Goal: Task Accomplishment & Management: Manage account settings

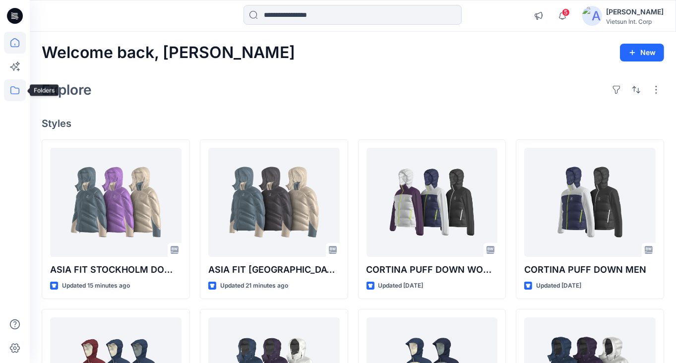
click at [6, 83] on icon at bounding box center [15, 90] width 22 height 22
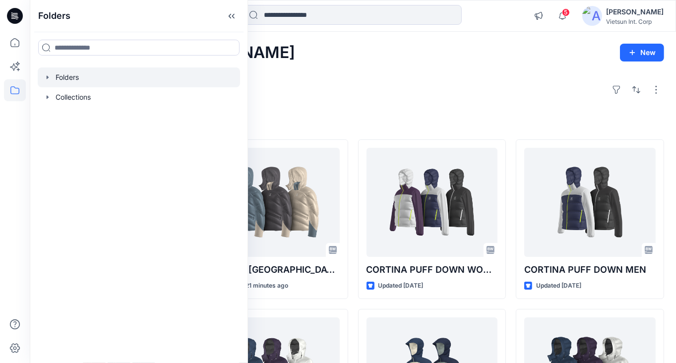
click at [47, 75] on icon "button" at bounding box center [48, 77] width 8 height 8
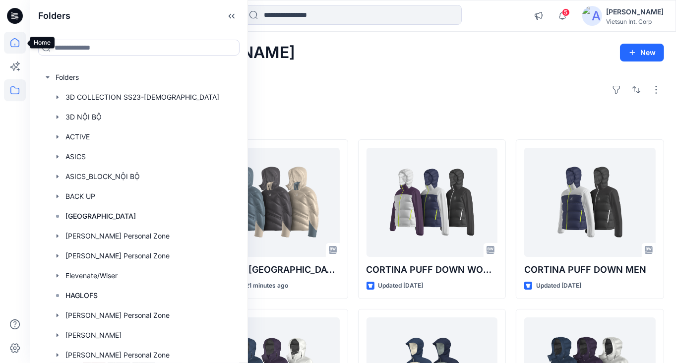
click at [18, 45] on icon at bounding box center [15, 43] width 22 height 22
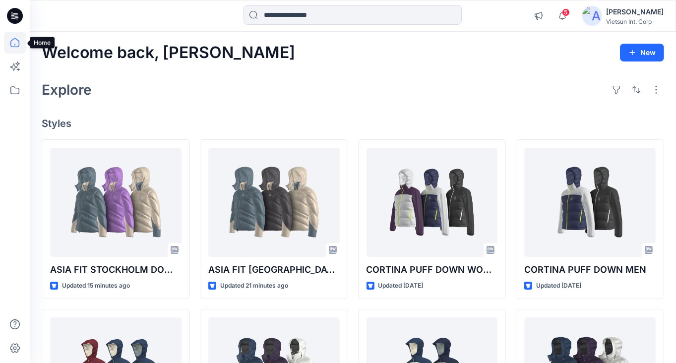
click at [14, 43] on icon at bounding box center [15, 43] width 22 height 22
click at [17, 98] on icon at bounding box center [15, 90] width 22 height 22
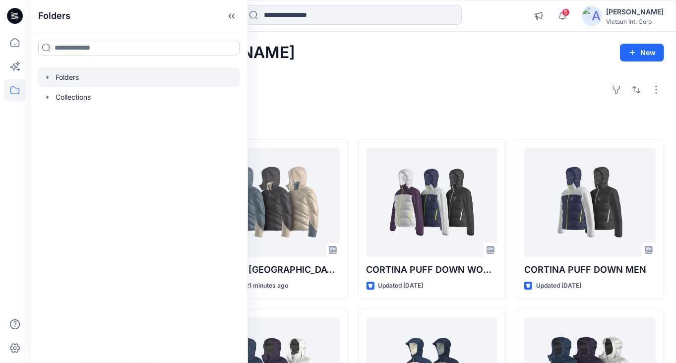
click at [57, 79] on div at bounding box center [139, 77] width 202 height 20
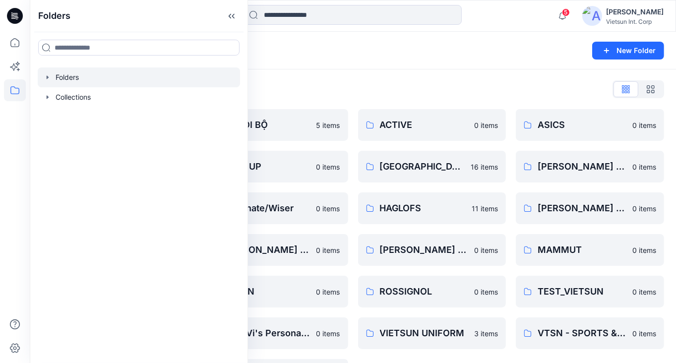
click at [342, 89] on div "Folders List" at bounding box center [353, 89] width 622 height 16
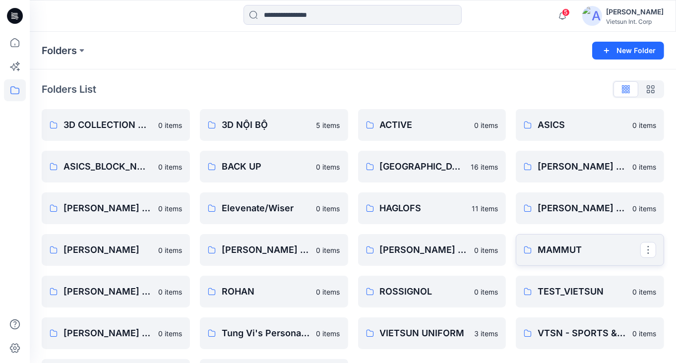
click at [558, 249] on p "MAMMUT" at bounding box center [589, 250] width 103 height 14
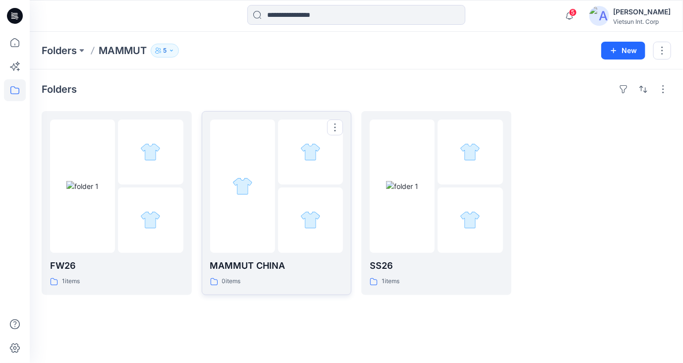
click at [244, 184] on img at bounding box center [243, 186] width 20 height 20
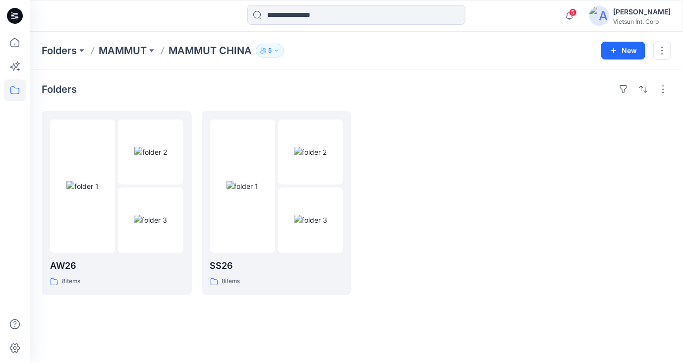
click at [489, 184] on div at bounding box center [437, 203] width 150 height 184
click at [115, 234] on div at bounding box center [116, 186] width 133 height 133
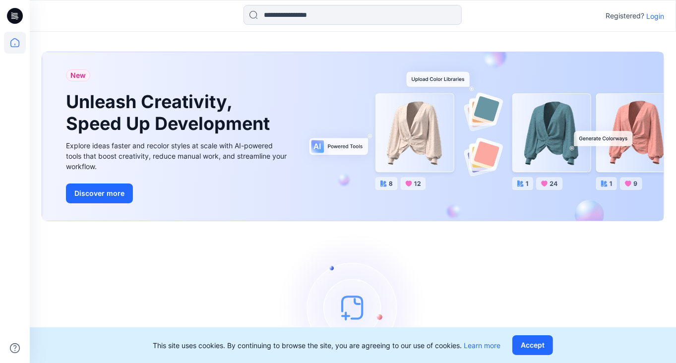
click at [657, 17] on p "Login" at bounding box center [655, 16] width 18 height 10
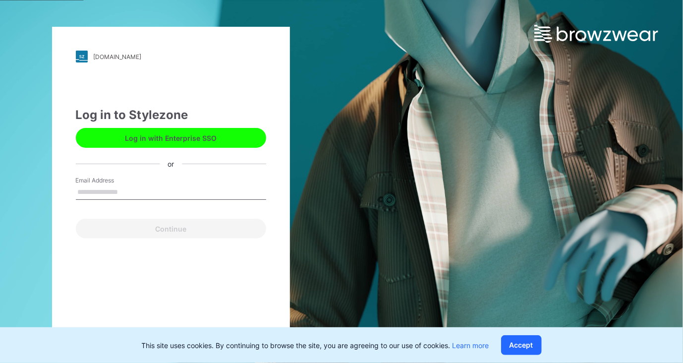
click at [175, 181] on div "Email Address" at bounding box center [171, 191] width 190 height 30
click at [127, 188] on input "Email Address" at bounding box center [171, 192] width 190 height 15
type input "**********"
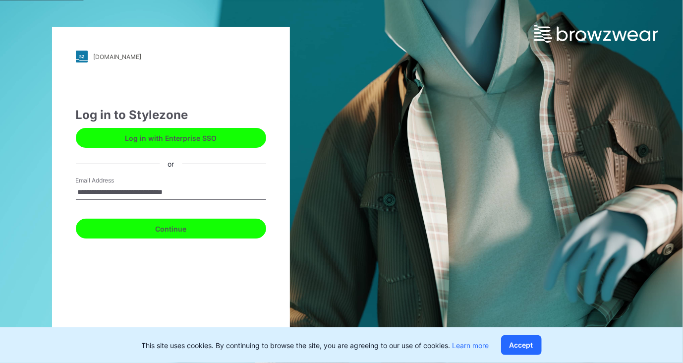
click at [173, 232] on button "Continue" at bounding box center [171, 229] width 190 height 20
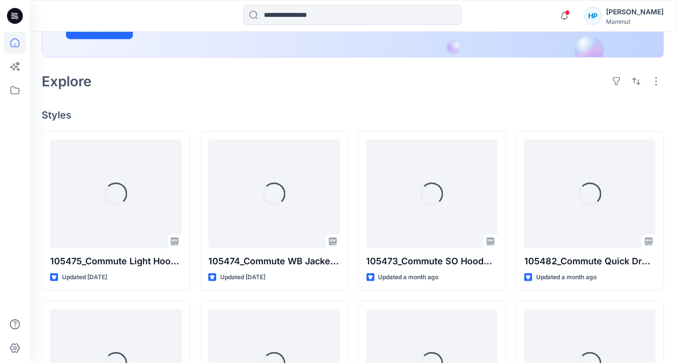
scroll to position [198, 0]
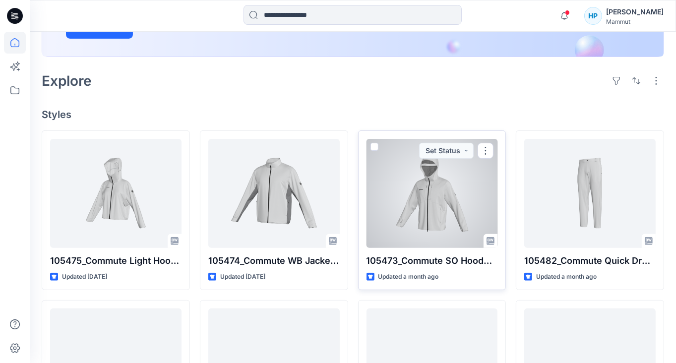
click at [424, 230] on div at bounding box center [431, 193] width 131 height 109
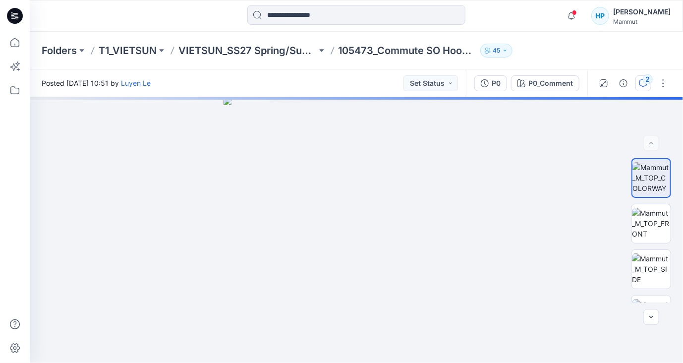
click at [643, 84] on icon "button" at bounding box center [644, 83] width 8 height 8
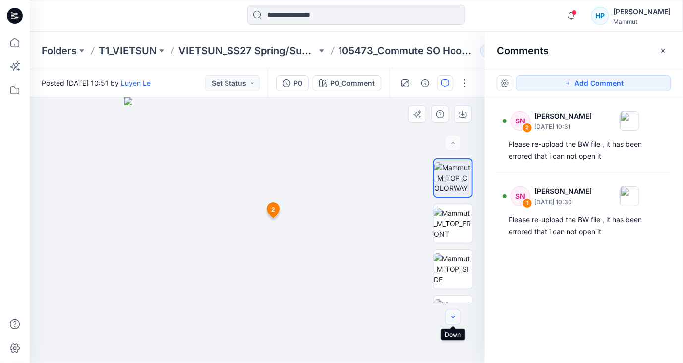
click at [452, 317] on icon "button" at bounding box center [452, 317] width 3 height 2
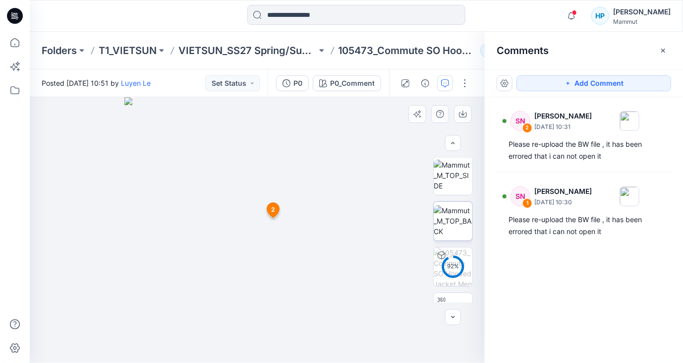
scroll to position [123, 0]
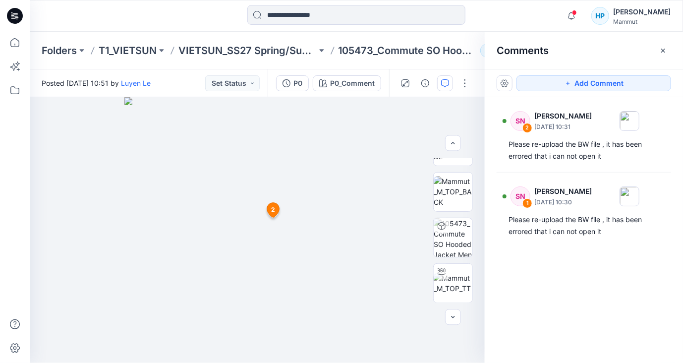
click at [555, 320] on div "SN 2 Sia Nguyen September 08, 2025 10:31 Please re-upload the BW file , it has …" at bounding box center [584, 211] width 198 height 229
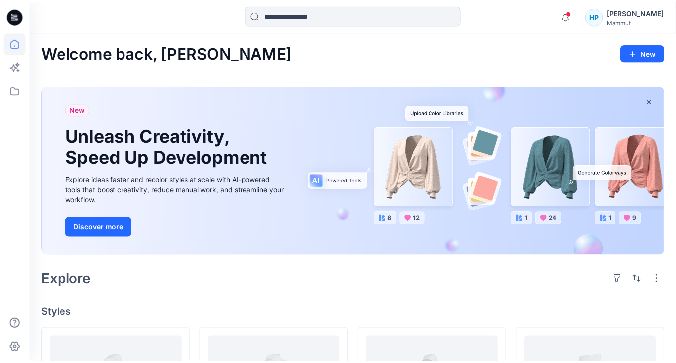
scroll to position [198, 0]
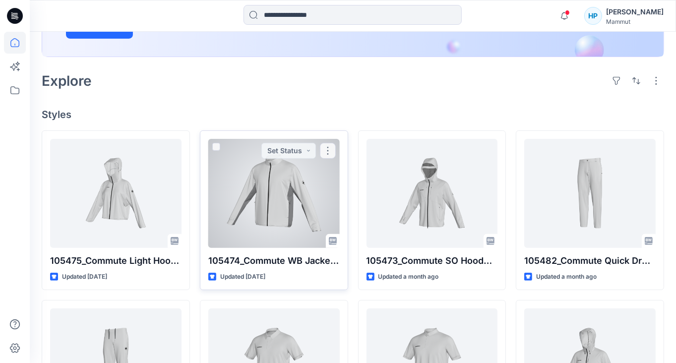
click at [251, 207] on div at bounding box center [273, 193] width 131 height 109
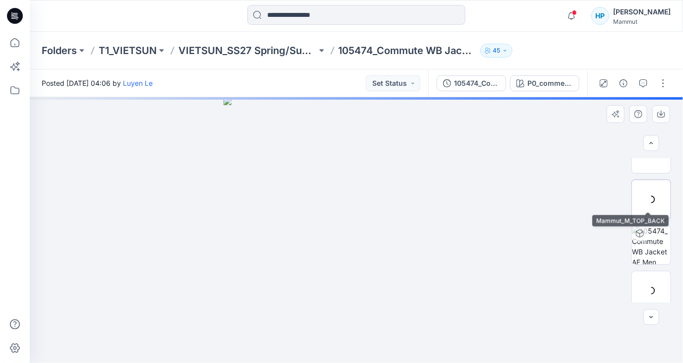
scroll to position [123, 0]
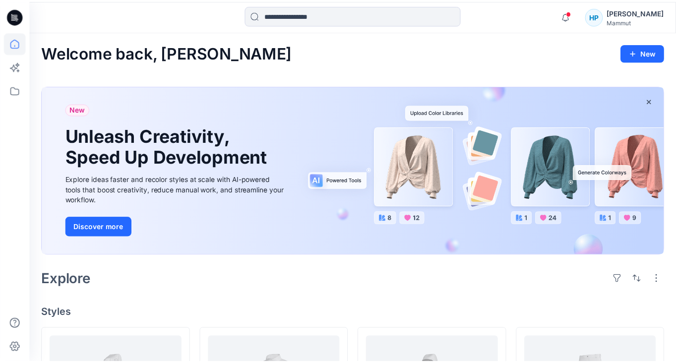
scroll to position [198, 0]
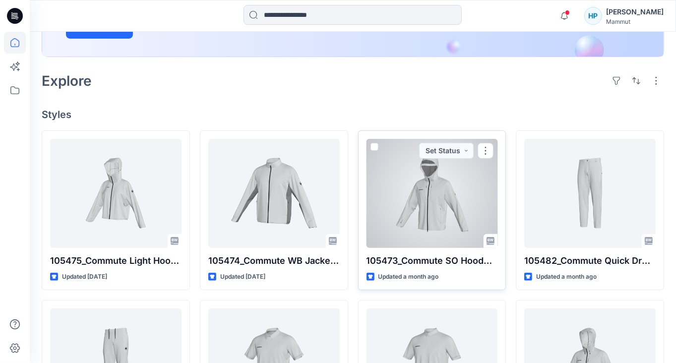
click at [416, 214] on div at bounding box center [431, 193] width 131 height 109
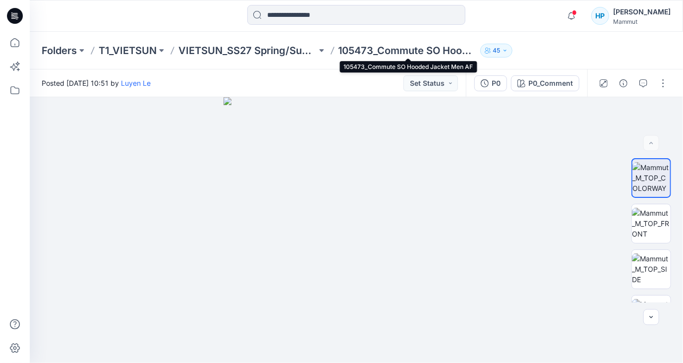
click at [413, 48] on p "105473_Commute SO Hooded Jacket Men AF" at bounding box center [408, 51] width 138 height 14
click at [665, 80] on button "button" at bounding box center [664, 83] width 16 height 16
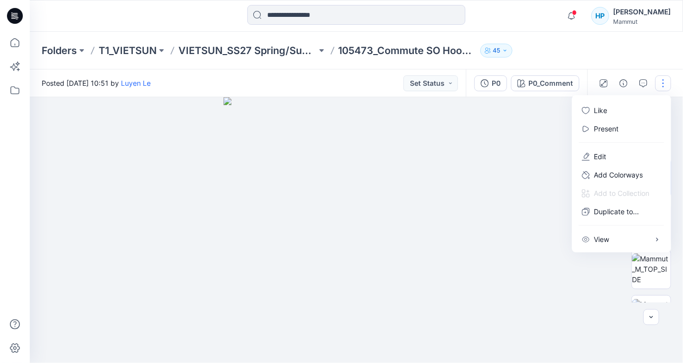
click at [458, 156] on img at bounding box center [357, 230] width 266 height 266
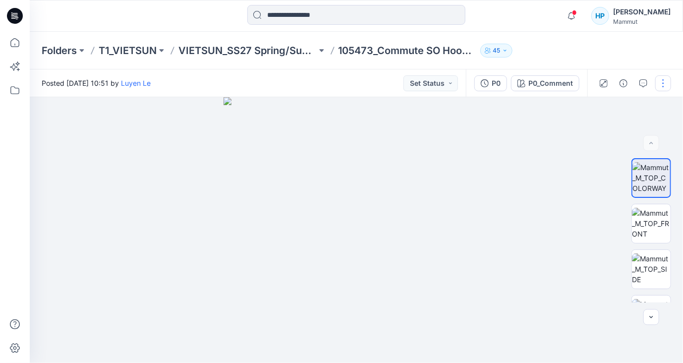
click at [666, 81] on button "button" at bounding box center [664, 83] width 16 height 16
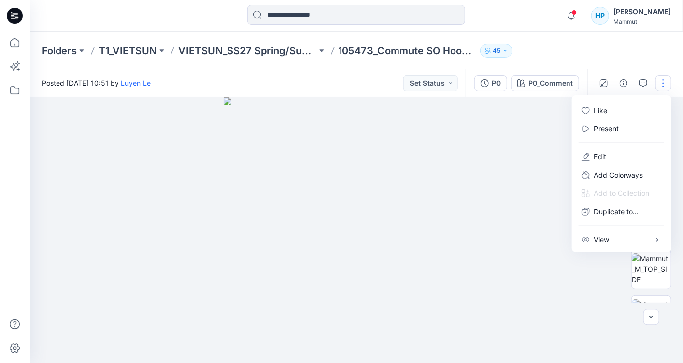
click at [469, 161] on img at bounding box center [357, 230] width 266 height 266
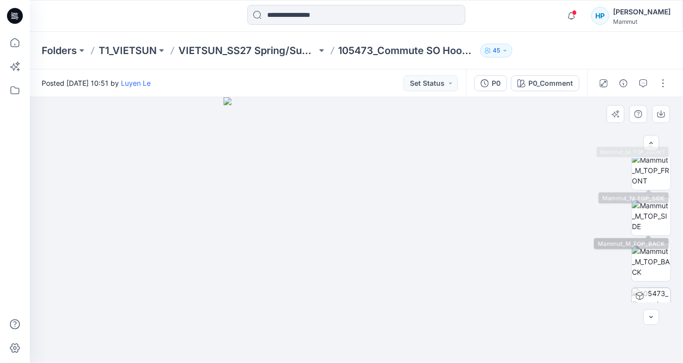
scroll to position [123, 0]
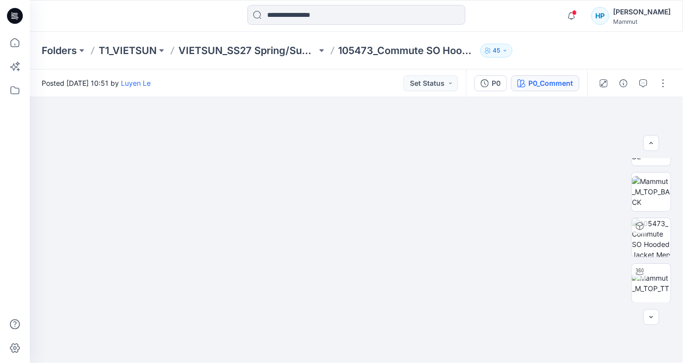
click at [536, 79] on div "P0_Comment" at bounding box center [551, 83] width 45 height 11
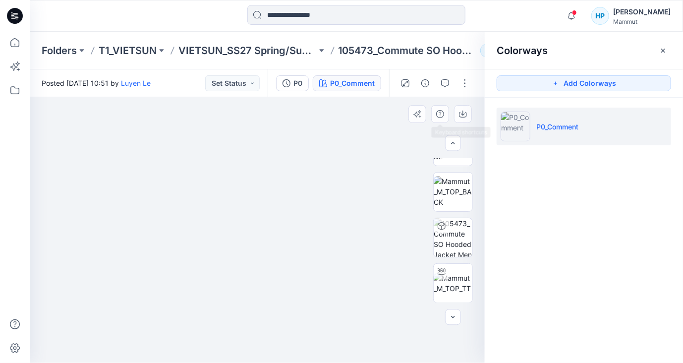
click at [428, 113] on div at bounding box center [443, 114] width 68 height 18
click at [663, 47] on icon "button" at bounding box center [664, 51] width 8 height 8
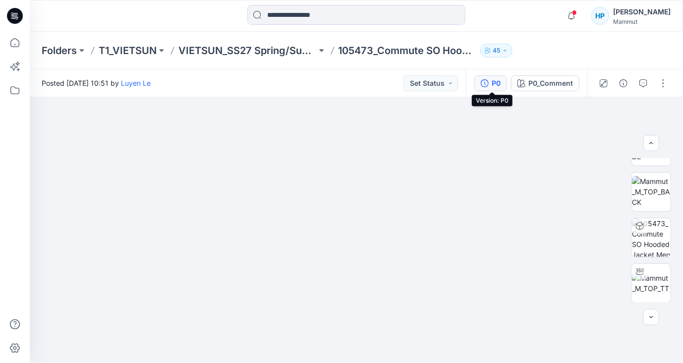
click at [485, 82] on icon "button" at bounding box center [485, 83] width 8 height 8
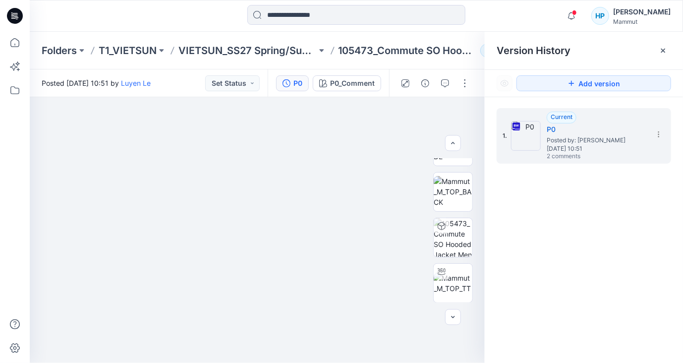
click at [557, 236] on div "1. Current P0 Posted by: Luyen Le Wednesday, August 13, 2025 10:51 2 comments" at bounding box center [584, 237] width 198 height 280
click at [535, 130] on img at bounding box center [526, 136] width 30 height 30
click at [657, 136] on icon at bounding box center [659, 134] width 8 height 8
click at [581, 269] on div "1. Current P0 Posted by: Luyen Le Wednesday, August 13, 2025 10:51 2 comments" at bounding box center [584, 237] width 198 height 280
click at [361, 136] on img at bounding box center [258, 210] width 344 height 305
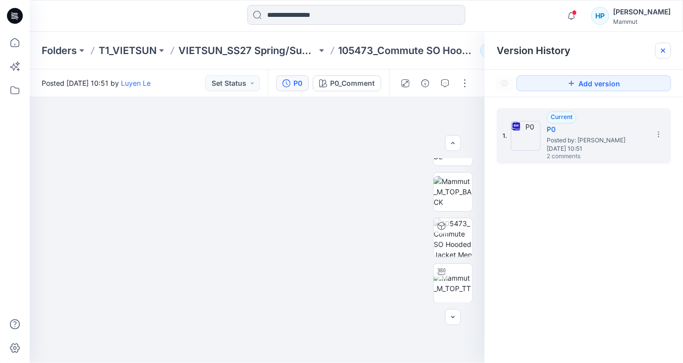
click at [661, 51] on icon at bounding box center [664, 51] width 8 height 8
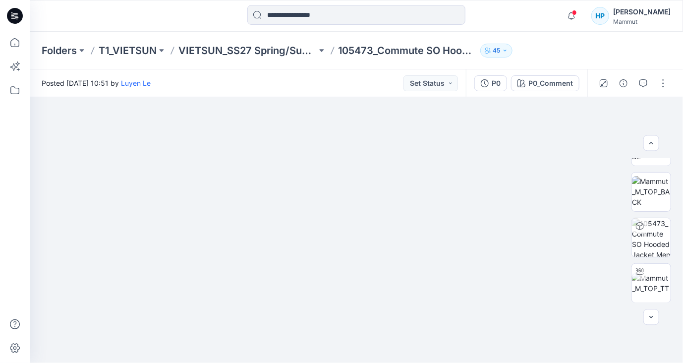
click at [503, 49] on icon "button" at bounding box center [505, 51] width 6 height 6
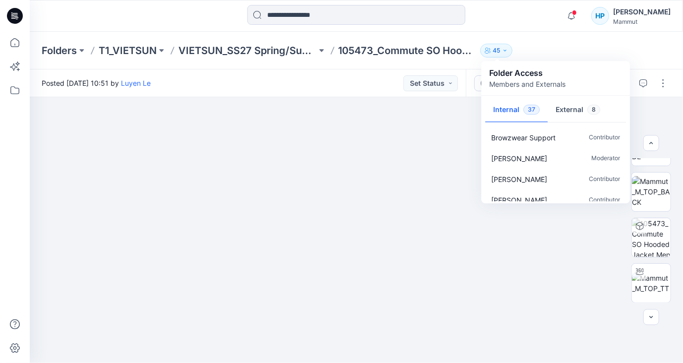
click at [440, 53] on p "105473_Commute SO Hooded Jacket Men AF" at bounding box center [408, 51] width 138 height 14
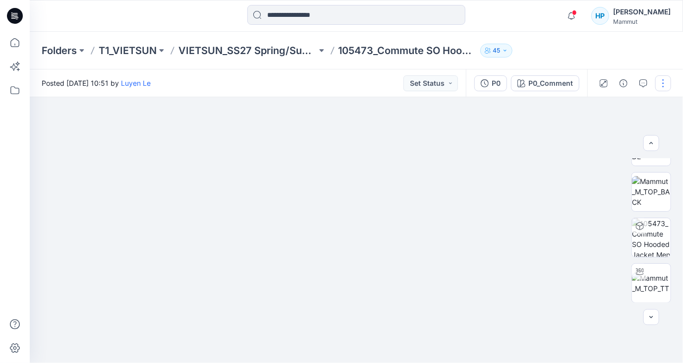
click at [664, 81] on button "button" at bounding box center [664, 83] width 16 height 16
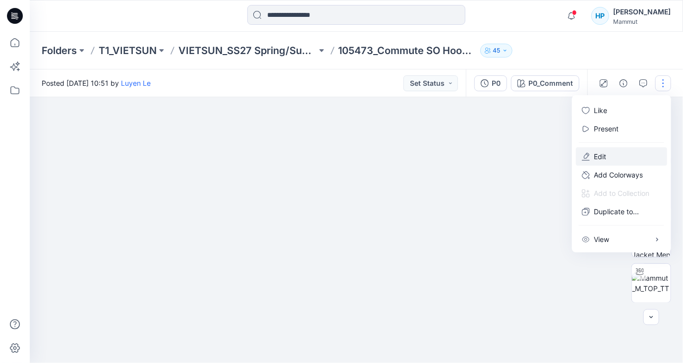
click at [607, 153] on button "Edit" at bounding box center [621, 156] width 91 height 18
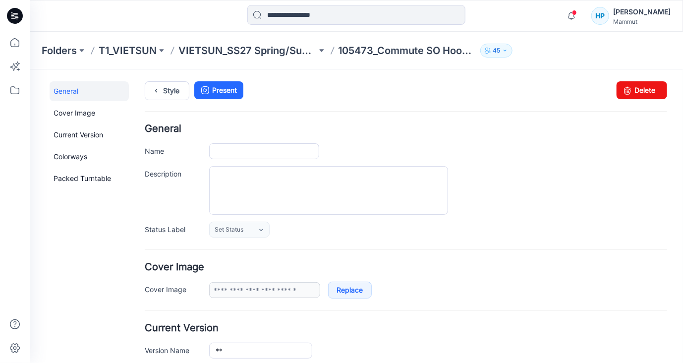
type input "**********"
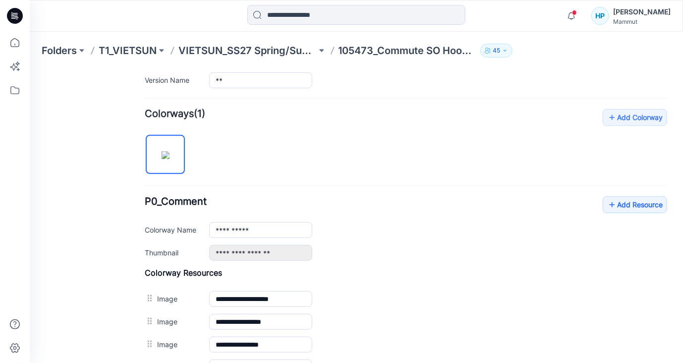
scroll to position [294, 0]
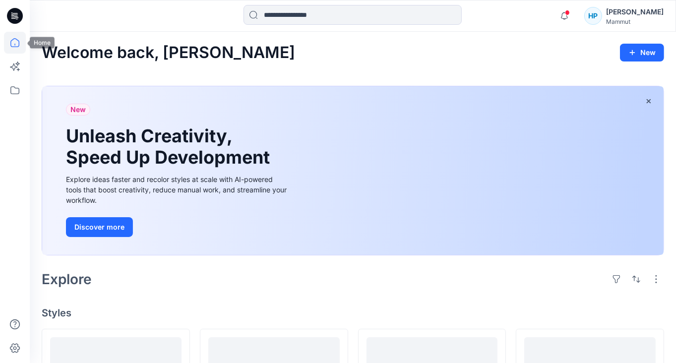
click at [18, 47] on icon at bounding box center [14, 42] width 9 height 9
click at [13, 45] on icon at bounding box center [15, 43] width 22 height 22
click at [11, 95] on icon at bounding box center [15, 90] width 22 height 22
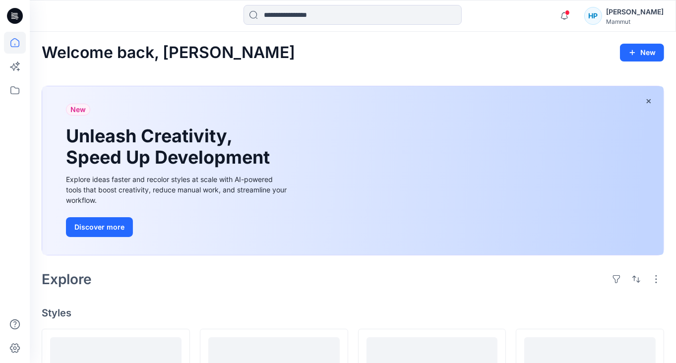
click at [565, 15] on div "Notifications [PERSON_NAME] Le shared 105474_Commute WB Jacket AF Men in VIETSU…" at bounding box center [353, 16] width 646 height 22
click at [574, 16] on icon "button" at bounding box center [564, 16] width 19 height 20
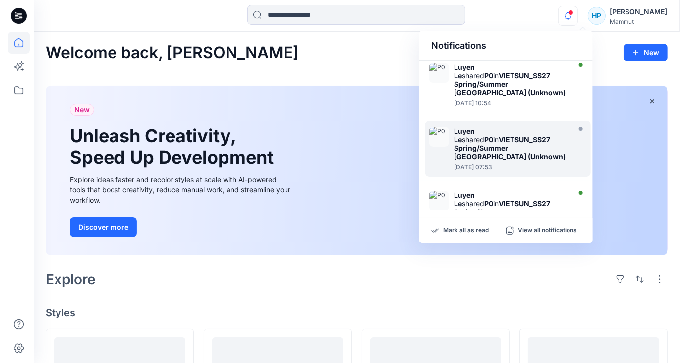
scroll to position [149, 0]
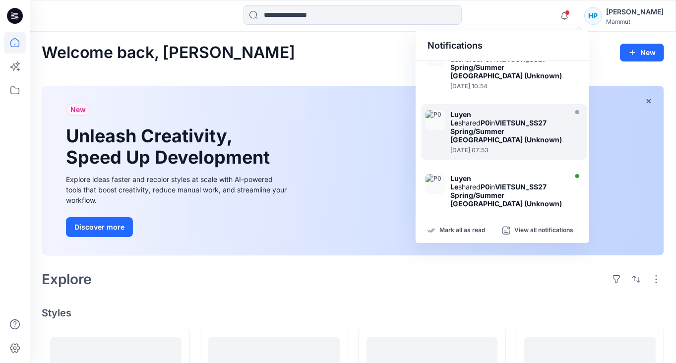
click at [484, 127] on strong "VIETSUN_SS27 Spring/Summer [GEOGRAPHIC_DATA] (Unknown)" at bounding box center [506, 131] width 112 height 25
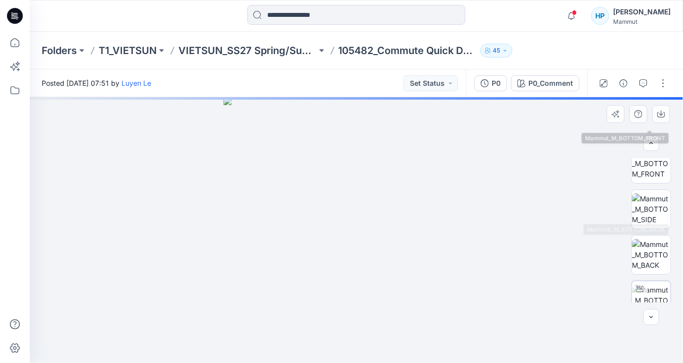
scroll to position [123, 0]
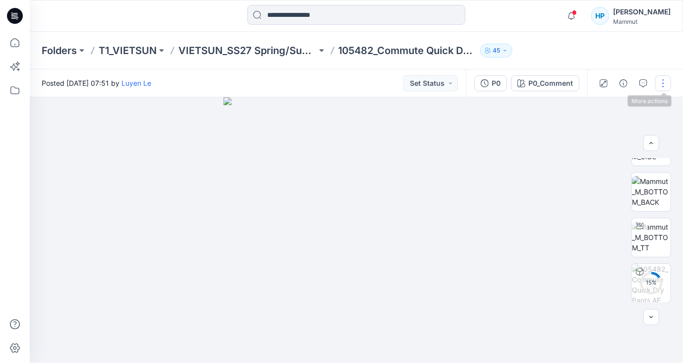
click at [662, 83] on button "button" at bounding box center [664, 83] width 16 height 16
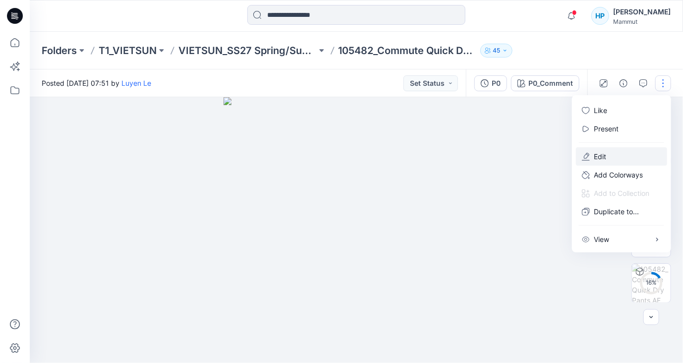
click at [603, 156] on p "Edit" at bounding box center [600, 156] width 12 height 10
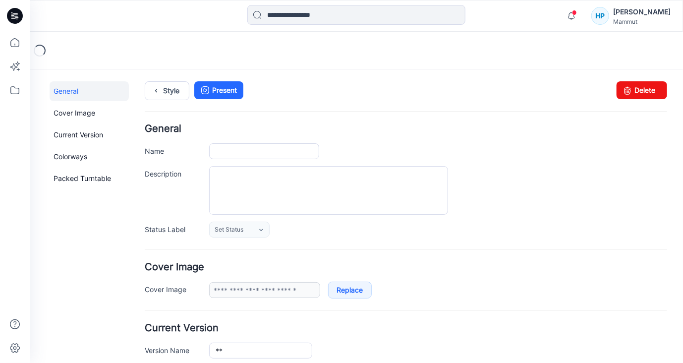
type input "**********"
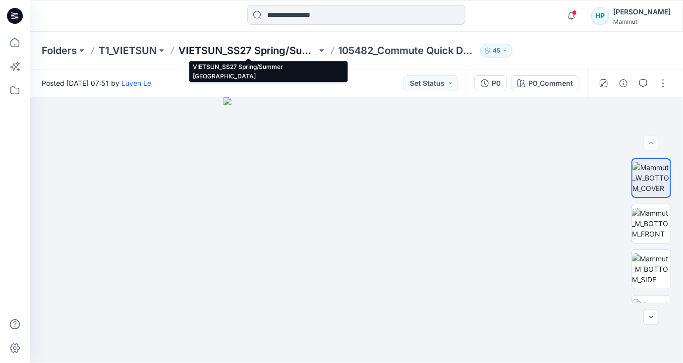
click at [242, 46] on p "VIETSUN_SS27 Spring/Summer [GEOGRAPHIC_DATA]" at bounding box center [248, 51] width 138 height 14
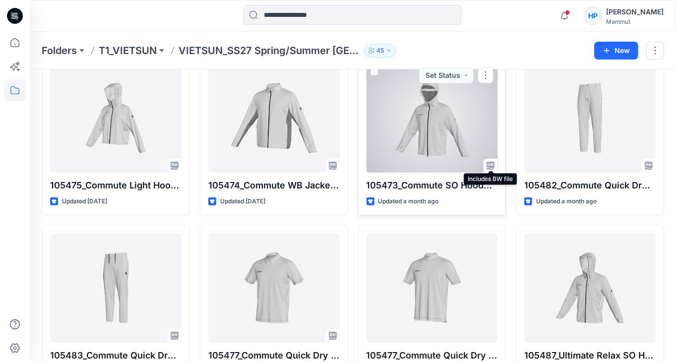
scroll to position [40, 0]
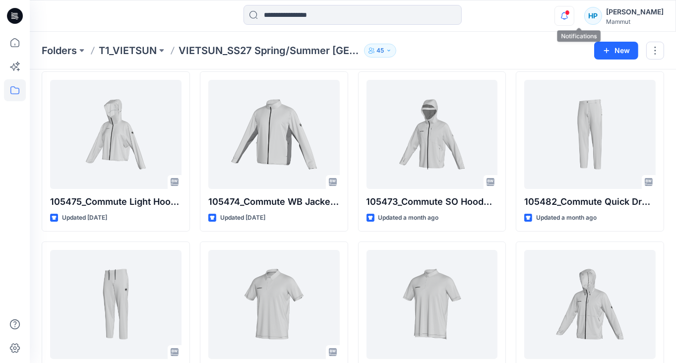
click at [574, 22] on icon "button" at bounding box center [564, 16] width 19 height 20
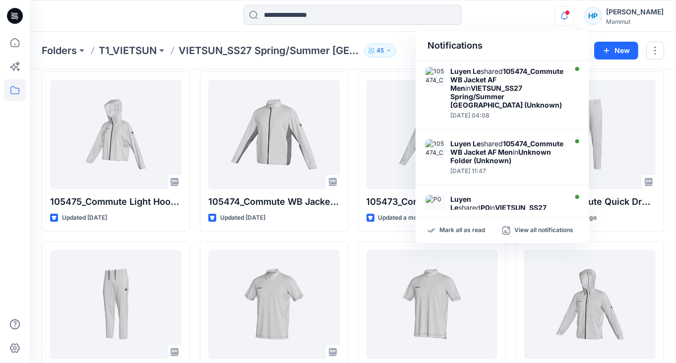
click at [668, 74] on div "Styles 105475_Commute Light Hooded Jacket AF Women Updated [DATE] 105483_Commut…" at bounding box center [353, 221] width 646 height 383
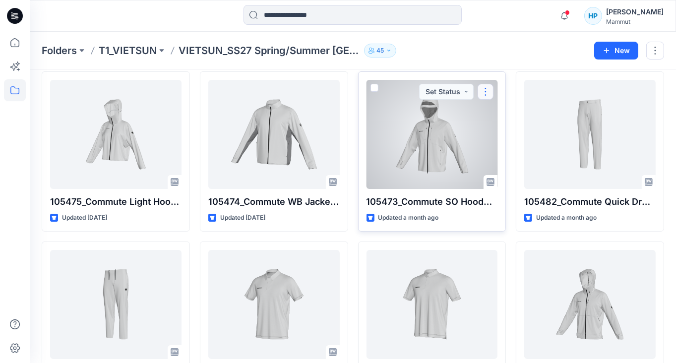
click at [486, 89] on button "button" at bounding box center [486, 92] width 16 height 16
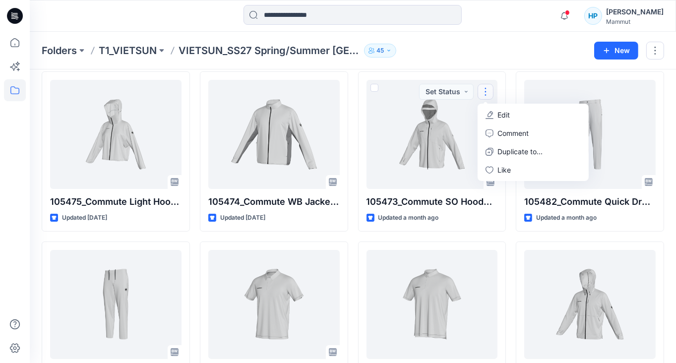
click at [488, 64] on div "Folders T1_VIETSUN VIETSUN_SS27 Spring/Summer [GEOGRAPHIC_DATA] 45 New" at bounding box center [353, 51] width 646 height 38
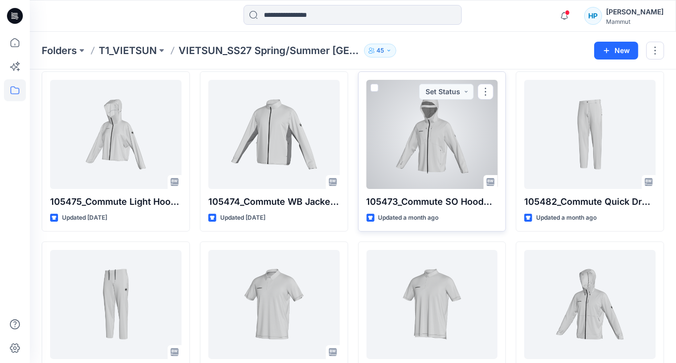
click at [454, 126] on div at bounding box center [431, 134] width 131 height 109
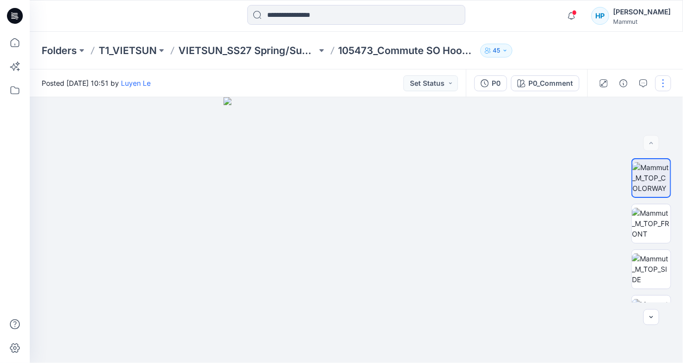
click at [662, 80] on button "button" at bounding box center [664, 83] width 16 height 16
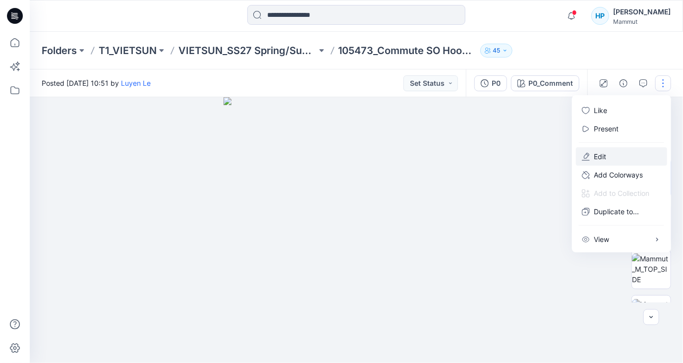
click at [603, 159] on p "Edit" at bounding box center [600, 156] width 12 height 10
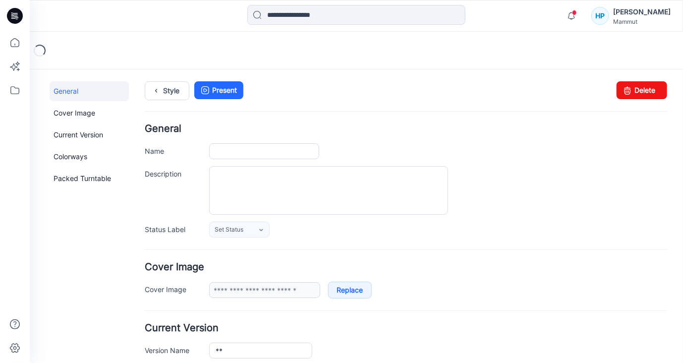
type input "**********"
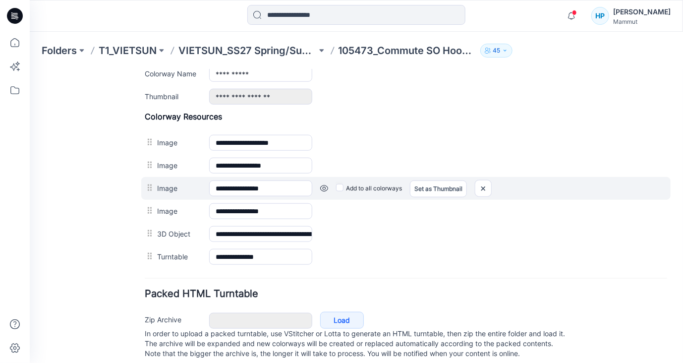
scroll to position [442, 0]
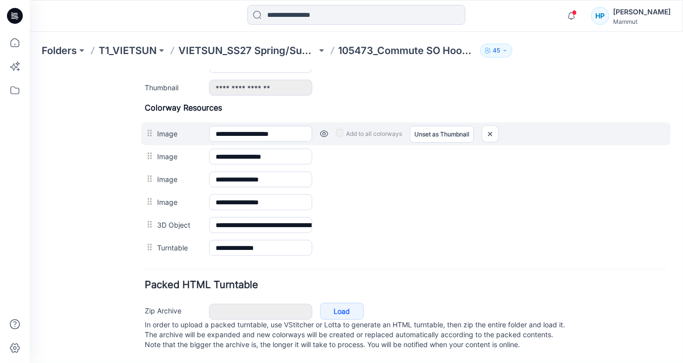
click at [478, 128] on div "Add to all colorways Set as Thumbnail Unset as Thumbnail" at bounding box center [489, 133] width 355 height 16
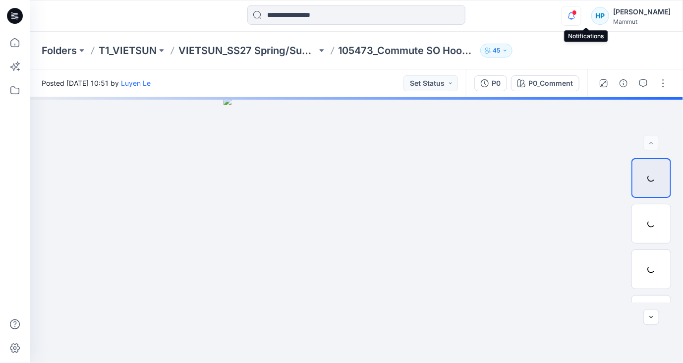
click at [581, 15] on icon "button" at bounding box center [571, 16] width 19 height 20
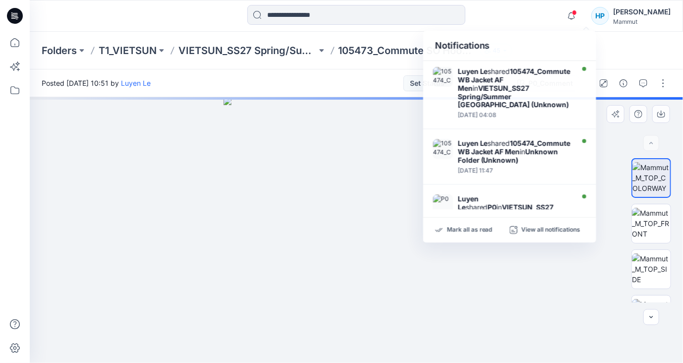
click at [536, 293] on div at bounding box center [357, 230] width 654 height 266
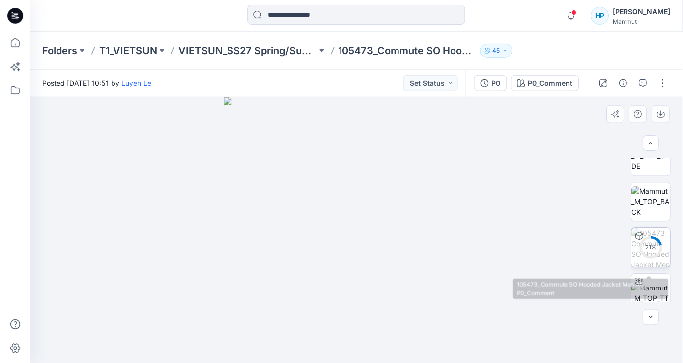
scroll to position [123, 0]
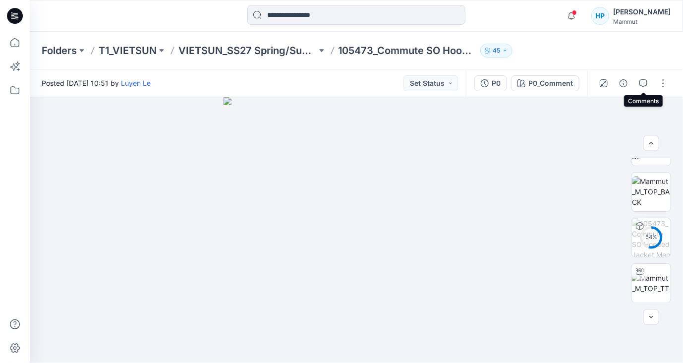
click at [642, 81] on icon "button" at bounding box center [644, 83] width 8 height 8
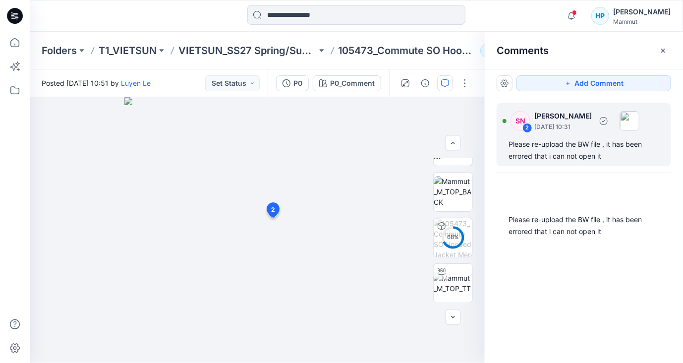
click at [603, 140] on div "Please re-upload the BW file , it has been errored that i can not open it" at bounding box center [584, 150] width 151 height 24
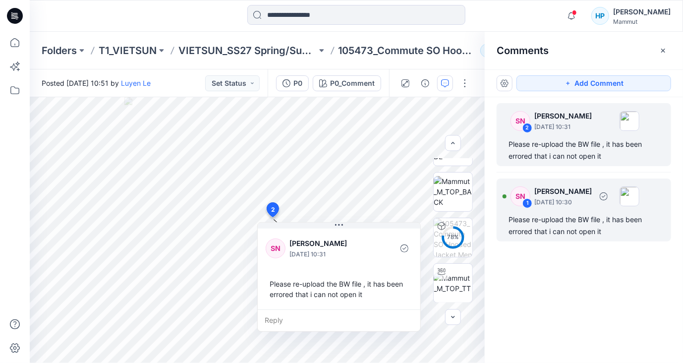
click at [571, 230] on div "Please re-upload the BW file , it has been errored that i can not open it" at bounding box center [584, 226] width 151 height 24
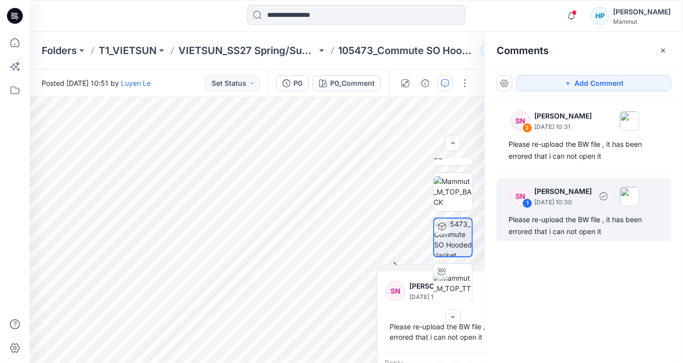
click at [640, 194] on img at bounding box center [630, 196] width 20 height 20
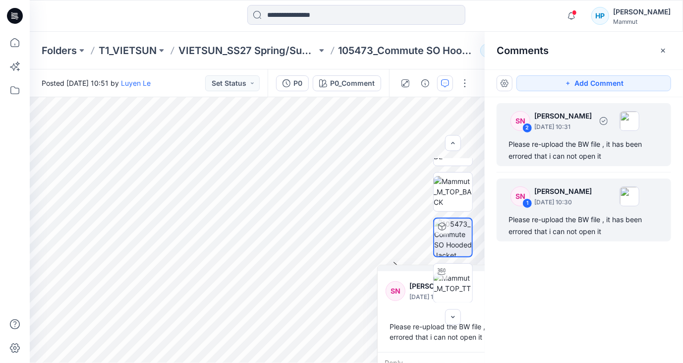
click at [569, 128] on p "[DATE] 10:31" at bounding box center [564, 127] width 58 height 10
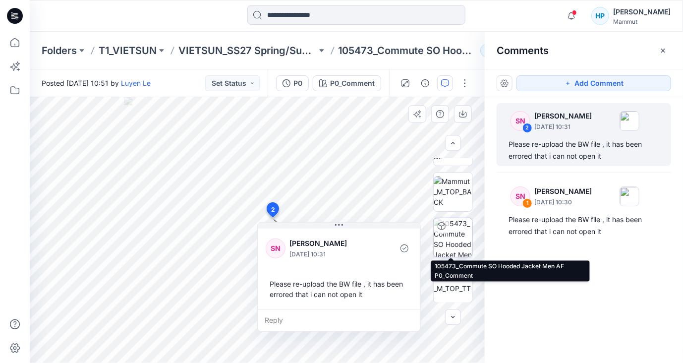
click at [461, 244] on img at bounding box center [453, 237] width 39 height 39
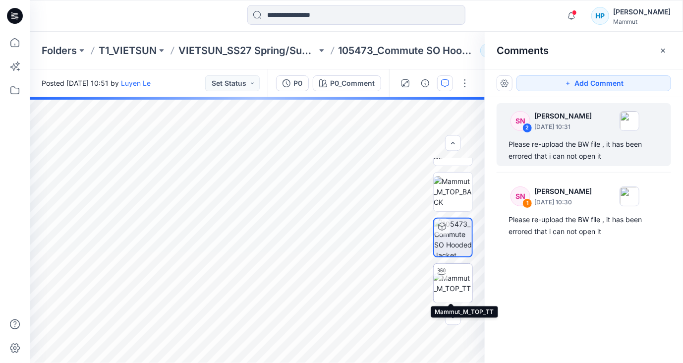
click at [447, 282] on img at bounding box center [453, 283] width 39 height 21
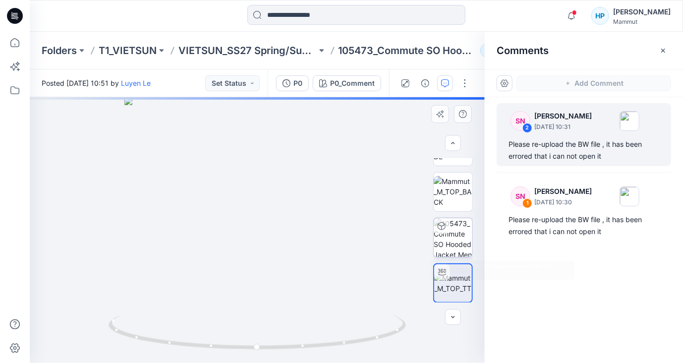
click at [455, 234] on img at bounding box center [453, 237] width 39 height 39
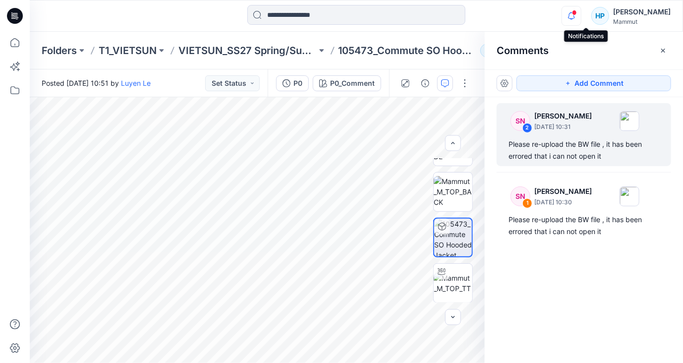
click at [575, 18] on icon "button" at bounding box center [571, 15] width 7 height 6
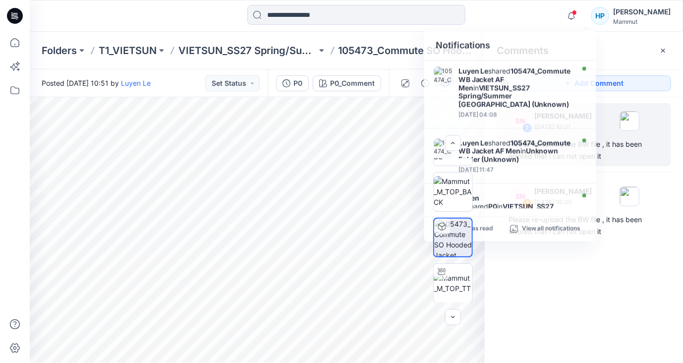
click at [541, 291] on div "SN 2 [PERSON_NAME] [DATE] 10:31 Please re-upload the BW file , it has been erro…" at bounding box center [584, 211] width 198 height 229
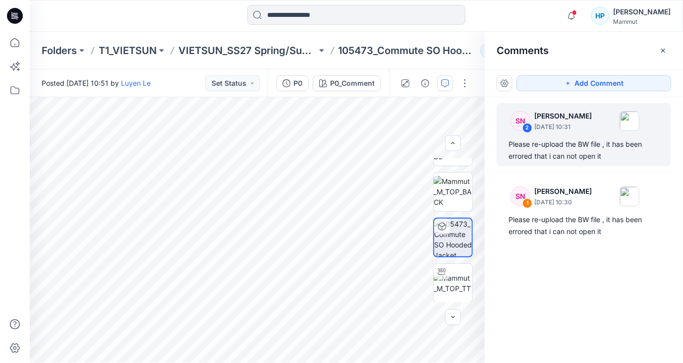
click at [651, 13] on div "[PERSON_NAME]" at bounding box center [642, 12] width 58 height 12
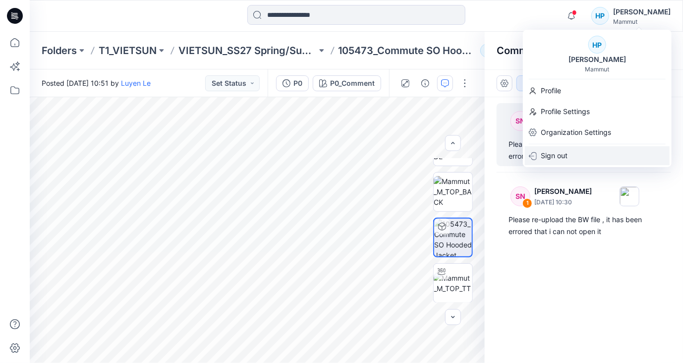
click at [561, 158] on p "Sign out" at bounding box center [554, 155] width 27 height 19
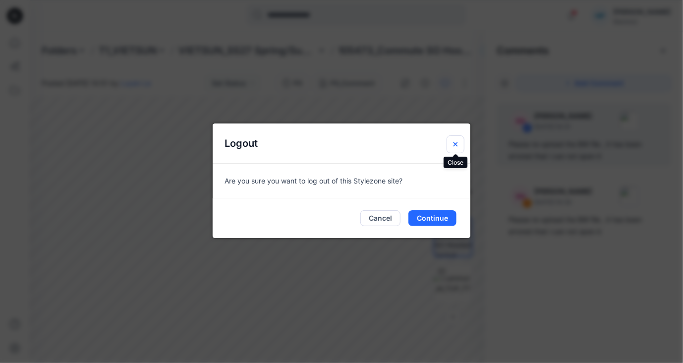
click at [458, 140] on icon "Close" at bounding box center [456, 144] width 8 height 8
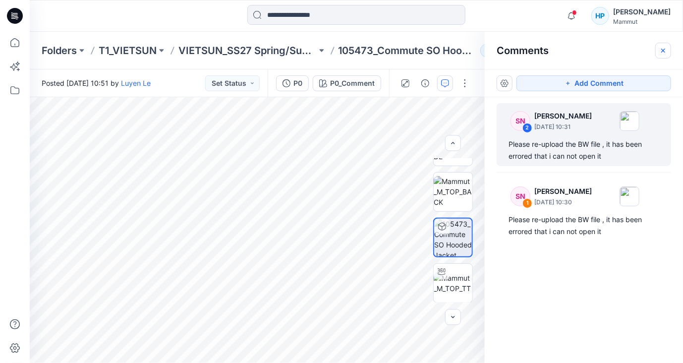
click at [664, 51] on icon "button" at bounding box center [664, 50] width 4 height 4
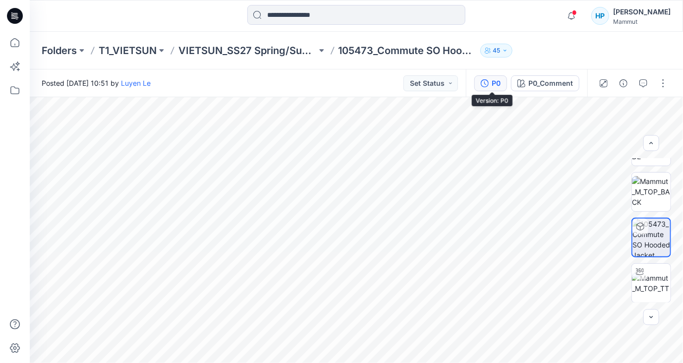
click at [500, 83] on div "P0" at bounding box center [496, 83] width 9 height 11
